Goal: Information Seeking & Learning: Learn about a topic

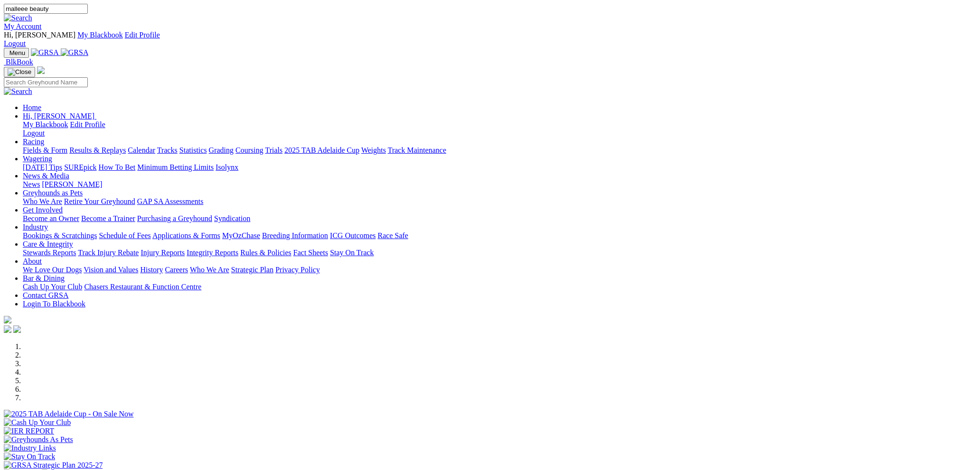
type input "malleee beauty"
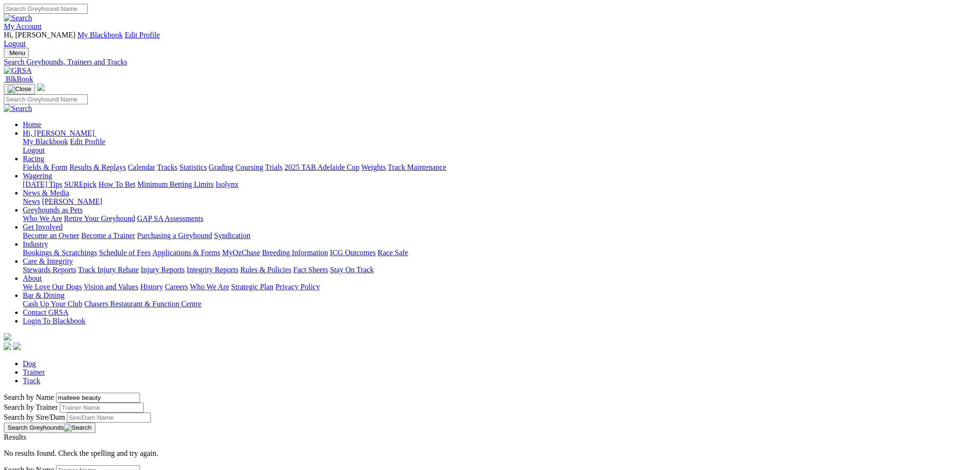
click at [95, 423] on button "Search Greyhounds" at bounding box center [50, 428] width 92 height 10
click at [140, 393] on input "malleee beauty" at bounding box center [98, 398] width 84 height 10
type input "mallee beauty"
click at [95, 423] on button "Search Greyhounds" at bounding box center [50, 428] width 92 height 10
click at [48, 442] on link "Mallee Beauty" at bounding box center [26, 446] width 45 height 8
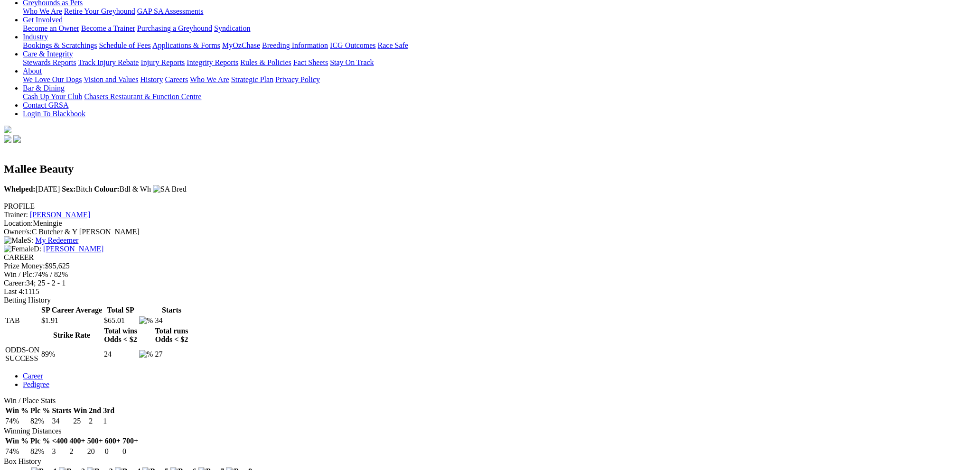
scroll to position [237, 0]
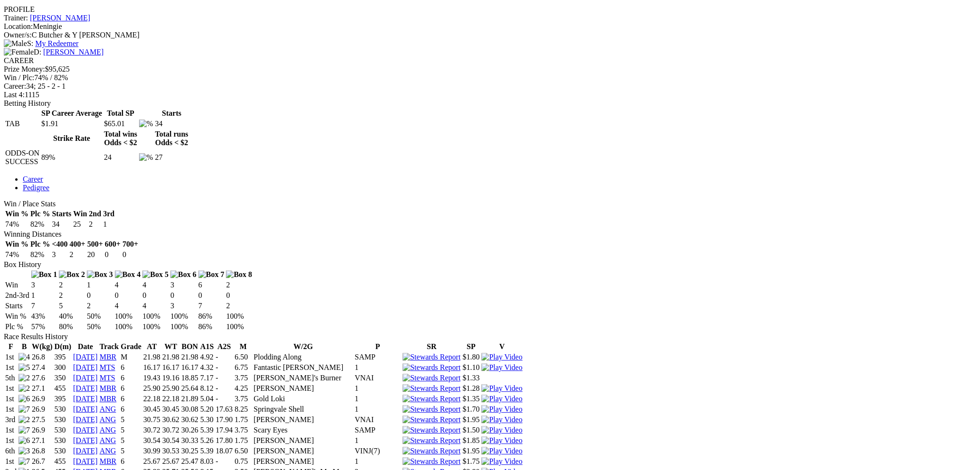
scroll to position [427, 0]
